Goal: Task Accomplishment & Management: Complete application form

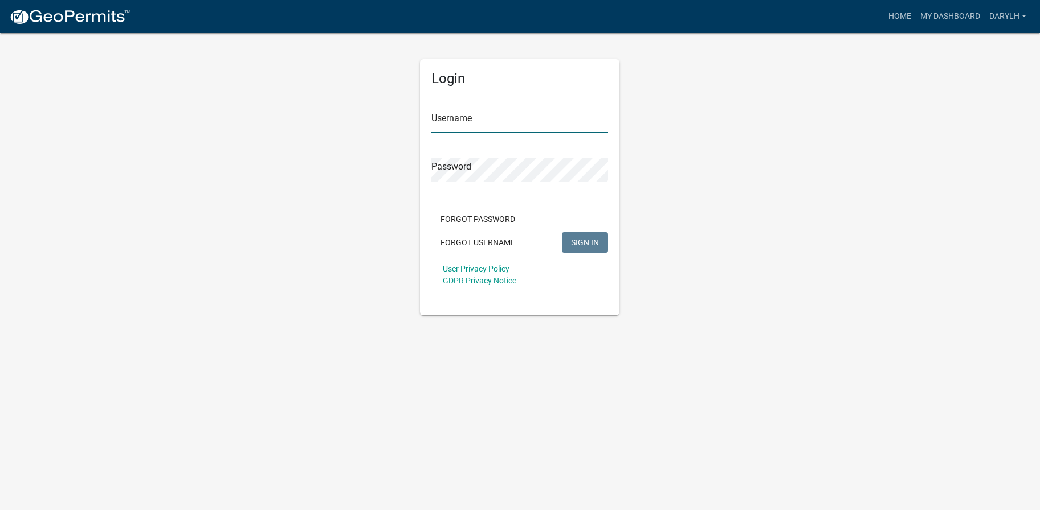
type input "darylh"
click at [593, 241] on span "SIGN IN" at bounding box center [585, 242] width 28 height 9
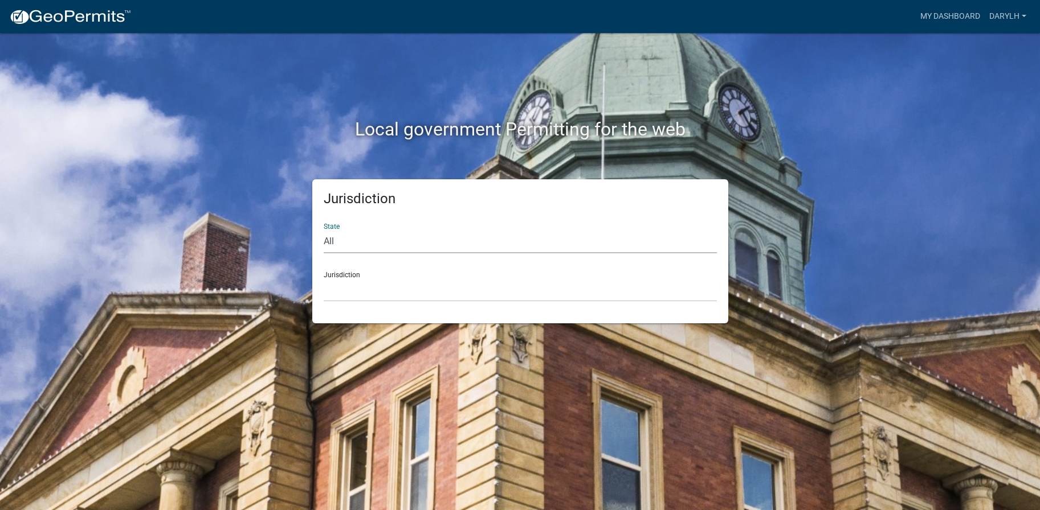
click at [377, 252] on select "All [US_STATE] [US_STATE] [US_STATE] [US_STATE] [US_STATE] [US_STATE] [US_STATE…" at bounding box center [520, 241] width 393 height 23
select select "[US_STATE]"
click at [324, 230] on select "All [US_STATE] [US_STATE] [US_STATE] [US_STATE] [US_STATE] [US_STATE] [US_STATE…" at bounding box center [520, 241] width 393 height 23
click at [361, 273] on div "Jurisdiction [GEOGRAPHIC_DATA], [US_STATE][PERSON_NAME][GEOGRAPHIC_DATA], [US_S…" at bounding box center [520, 282] width 393 height 39
click at [357, 284] on select "[GEOGRAPHIC_DATA], [US_STATE][PERSON_NAME][GEOGRAPHIC_DATA], [US_STATE][PERSON_…" at bounding box center [520, 290] width 393 height 23
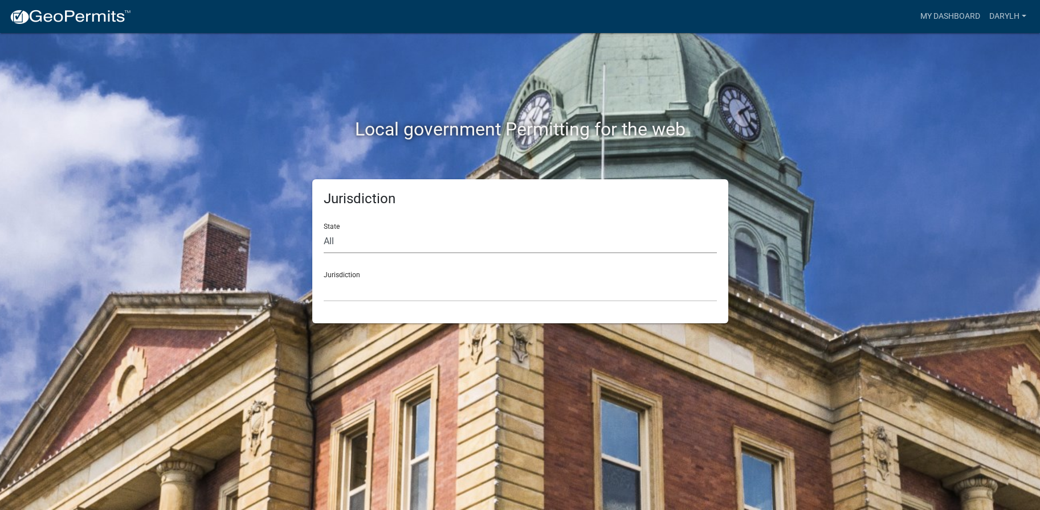
click at [386, 238] on select "All [US_STATE] [US_STATE] [US_STATE] [US_STATE] [US_STATE] [US_STATE] [US_STATE…" at bounding box center [520, 241] width 393 height 23
select select "[US_STATE]"
click at [324, 230] on select "All [US_STATE] [US_STATE] [US_STATE] [US_STATE] [US_STATE] [US_STATE] [US_STATE…" at bounding box center [520, 241] width 393 height 23
click at [368, 290] on select "[GEOGRAPHIC_DATA], [US_STATE][PERSON_NAME][GEOGRAPHIC_DATA], [US_STATE][PERSON_…" at bounding box center [520, 290] width 393 height 23
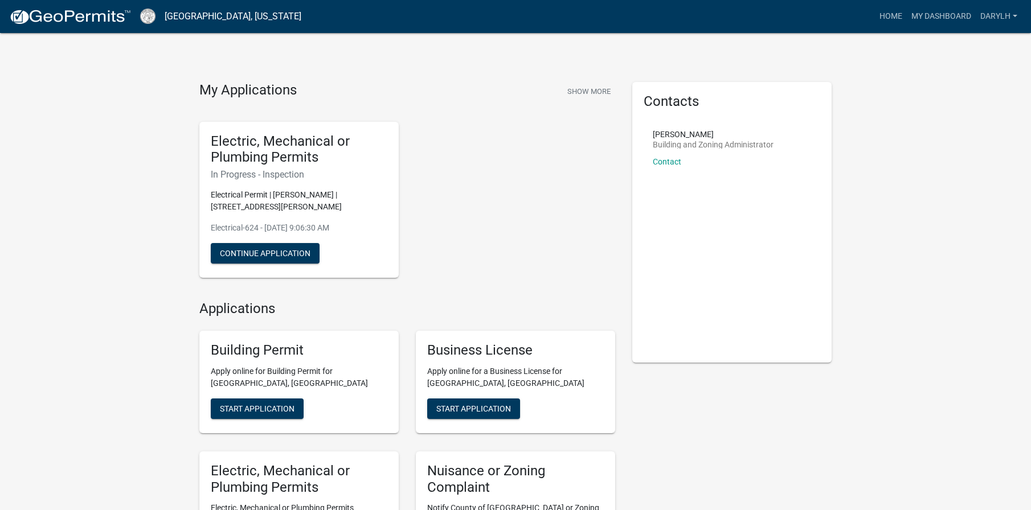
click at [281, 220] on div "Electric, Mechanical or Plumbing Permits In Progress - Inspection Electrical Pe…" at bounding box center [298, 200] width 199 height 157
click at [272, 260] on button "Continue Application" at bounding box center [265, 253] width 109 height 21
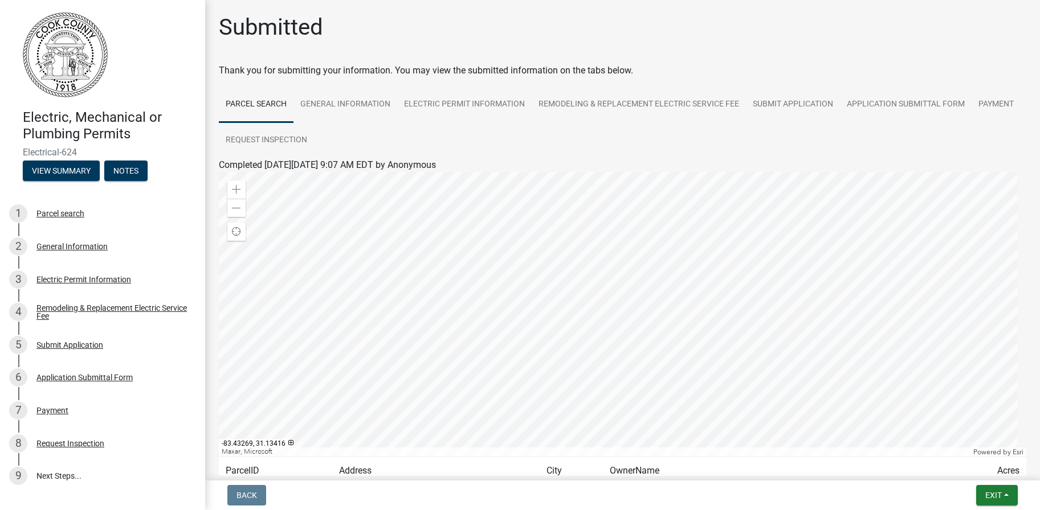
click at [612, 308] on div at bounding box center [622, 314] width 807 height 285
click at [476, 105] on link "Electric Permit Information" at bounding box center [464, 105] width 134 height 36
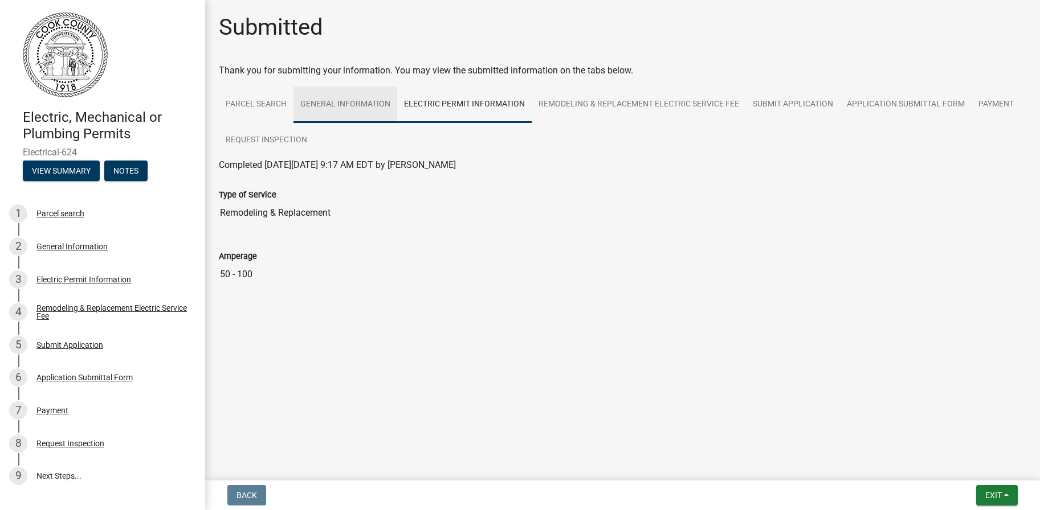
click at [365, 108] on link "General Information" at bounding box center [345, 105] width 104 height 36
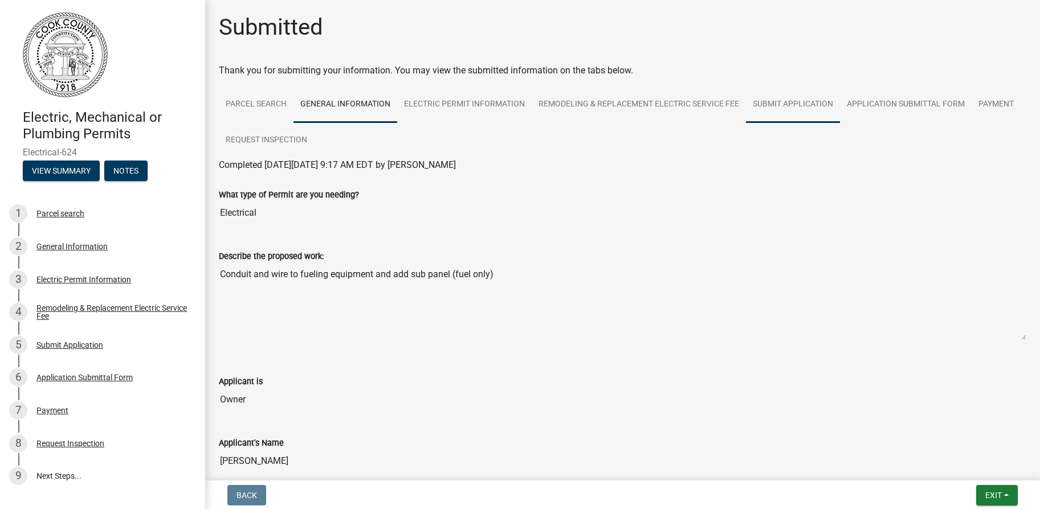
click at [787, 107] on link "Submit Application" at bounding box center [793, 105] width 94 height 36
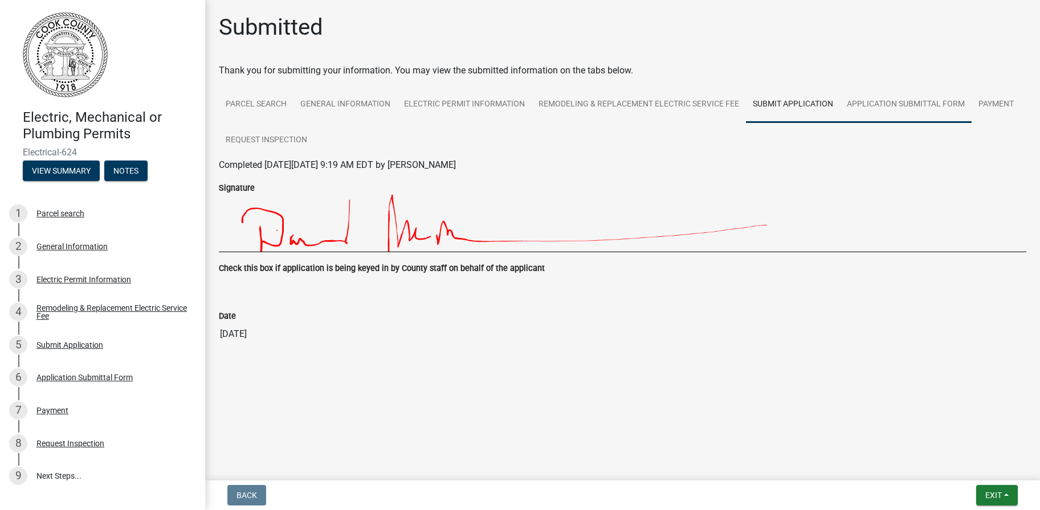
click at [871, 103] on link "Application Submittal Form" at bounding box center [906, 105] width 132 height 36
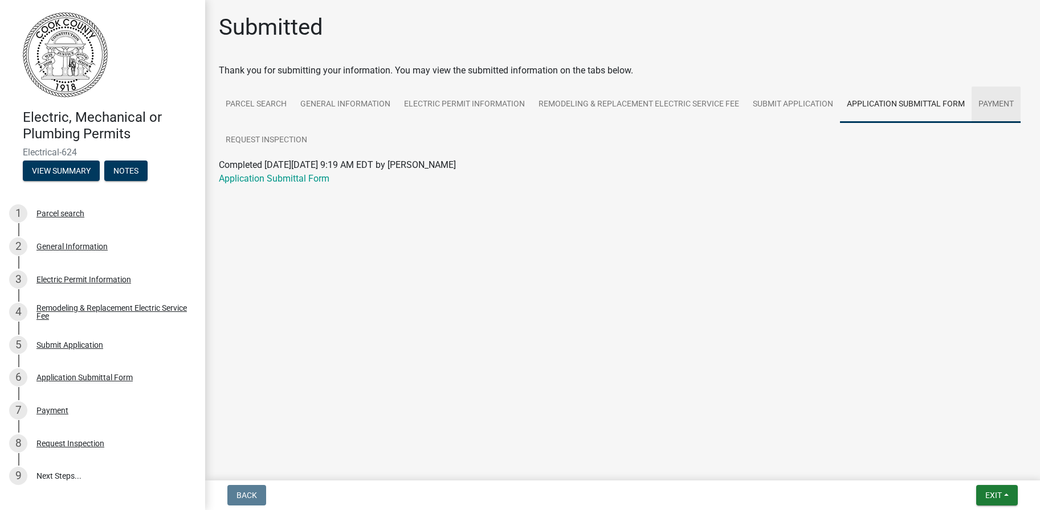
click at [986, 106] on link "Payment" at bounding box center [995, 105] width 49 height 36
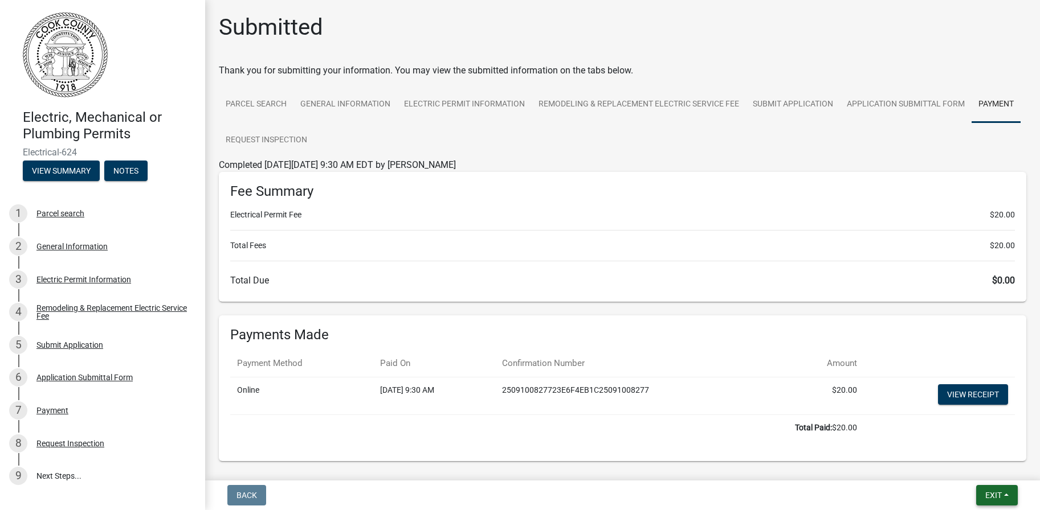
drag, startPoint x: 1005, startPoint y: 492, endPoint x: 1002, endPoint y: 486, distance: 7.1
click at [1005, 492] on button "Exit" at bounding box center [997, 495] width 42 height 21
click at [844, 40] on div "Submitted" at bounding box center [622, 32] width 807 height 36
click at [314, 140] on link "Request Inspection" at bounding box center [266, 140] width 95 height 36
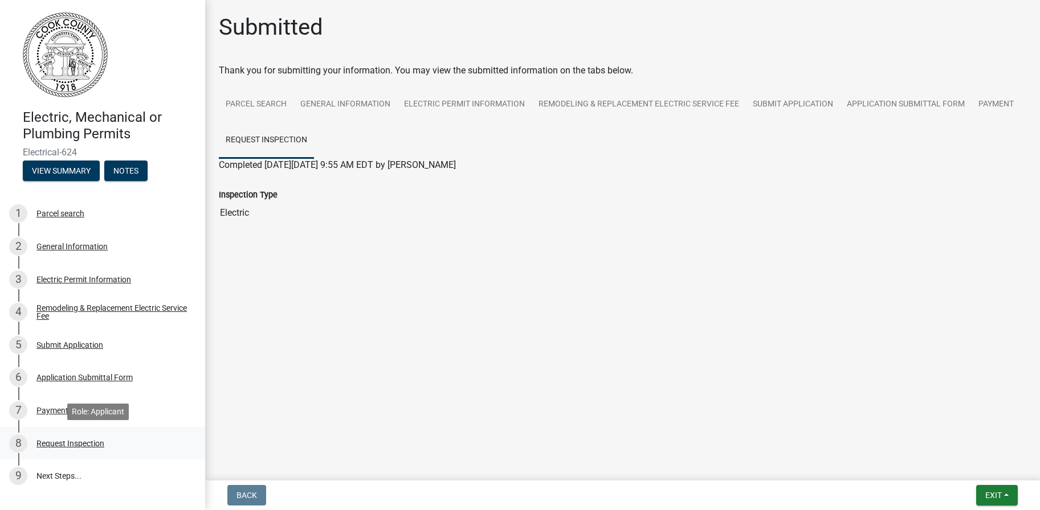
click at [71, 443] on div "Request Inspection" at bounding box center [70, 444] width 68 height 8
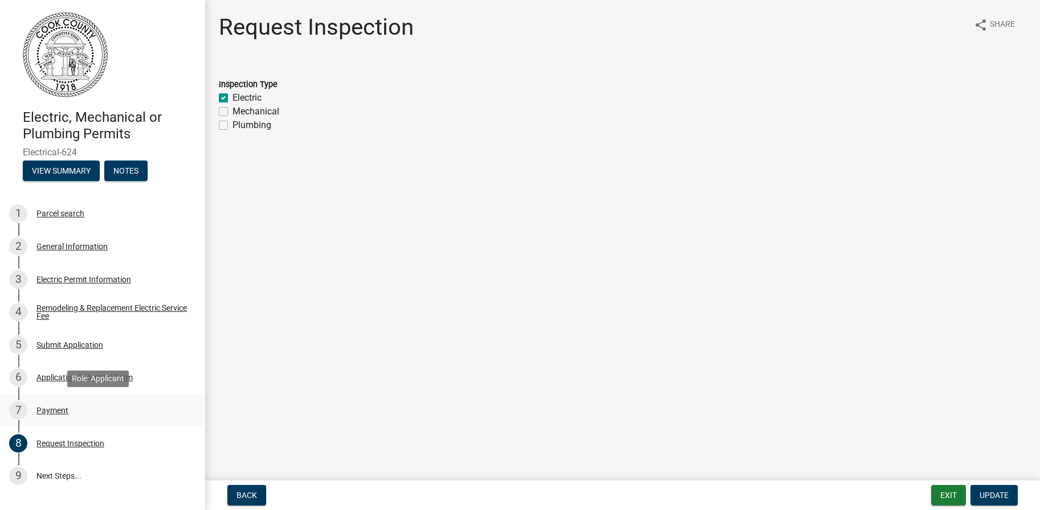
click at [65, 418] on div "7 Payment" at bounding box center [98, 411] width 178 height 18
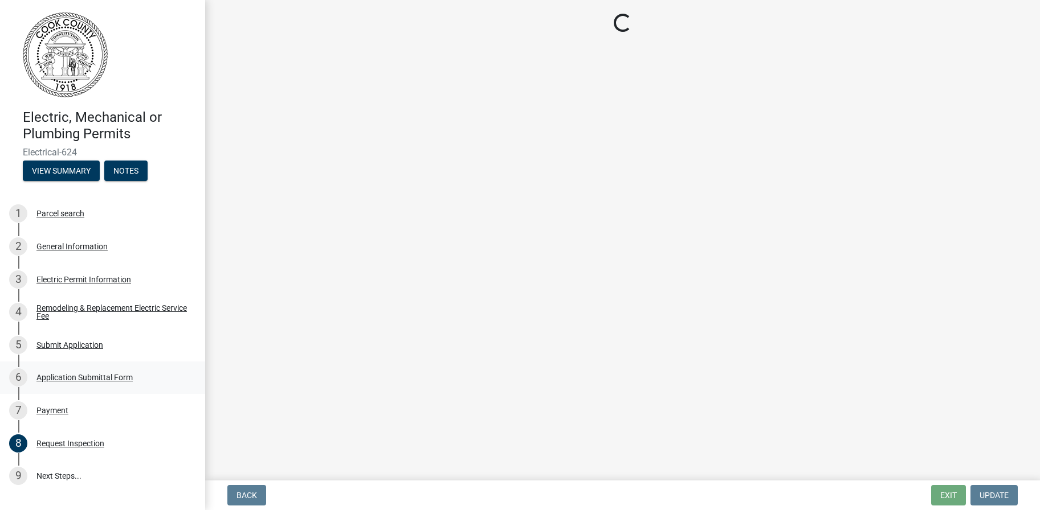
click at [77, 378] on div "Application Submittal Form" at bounding box center [84, 378] width 96 height 8
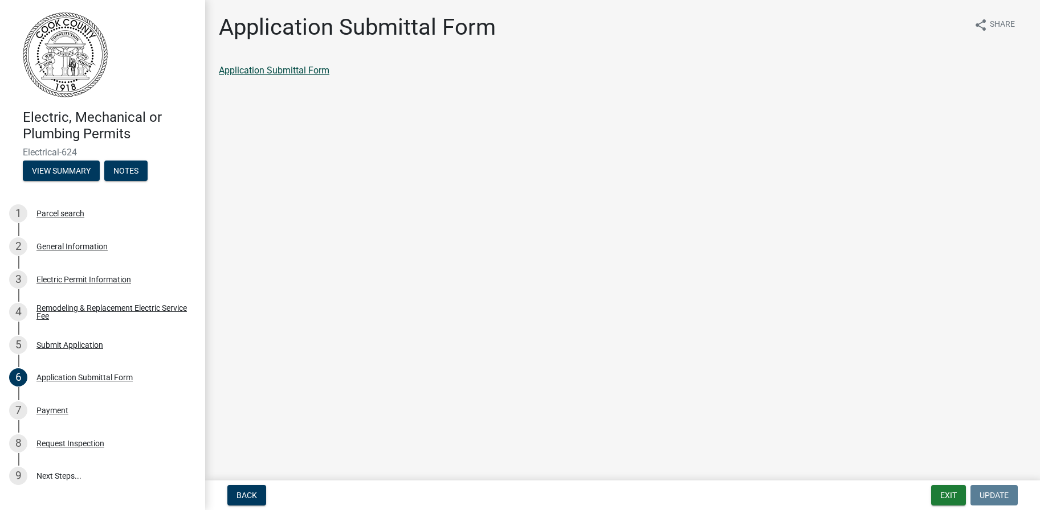
click at [314, 72] on link "Application Submittal Form" at bounding box center [274, 70] width 111 height 11
click at [95, 440] on div "Request Inspection" at bounding box center [70, 444] width 68 height 8
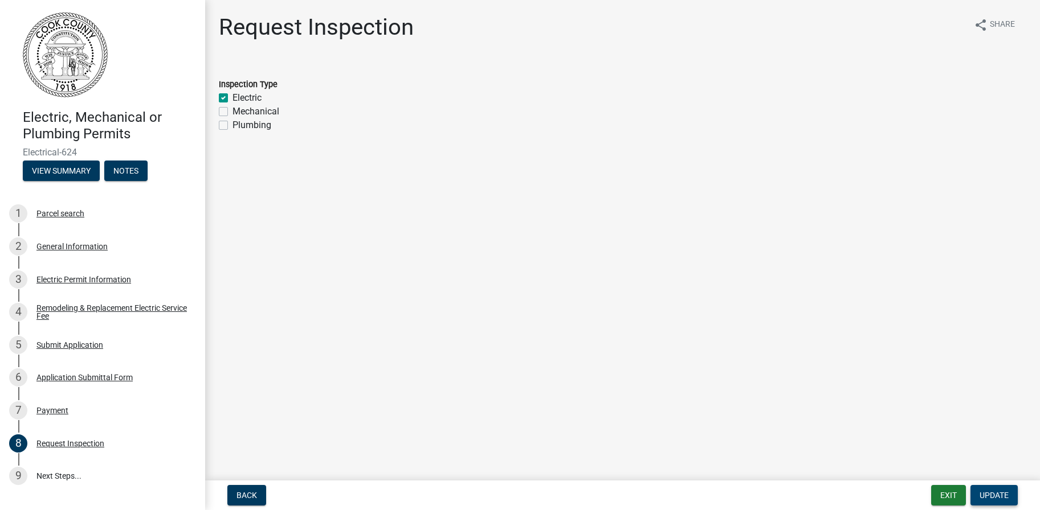
click at [1002, 492] on span "Update" at bounding box center [993, 495] width 29 height 9
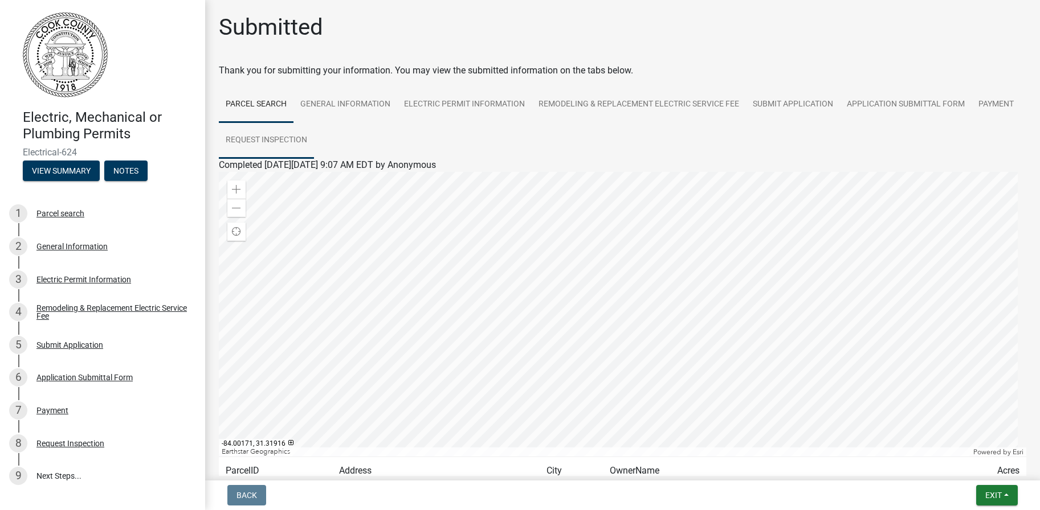
click at [308, 134] on link "Request Inspection" at bounding box center [266, 140] width 95 height 36
